Goal: Task Accomplishment & Management: Manage account settings

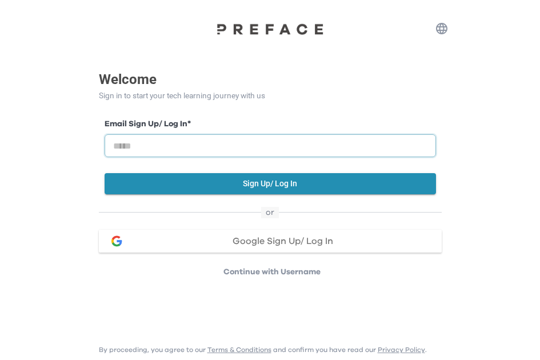
click at [267, 152] on input "email" at bounding box center [269, 145] width 331 height 23
type input "*"
click at [258, 178] on button "Google Sign Up/ Log In" at bounding box center [270, 241] width 343 height 23
